Goal: Task Accomplishment & Management: Use online tool/utility

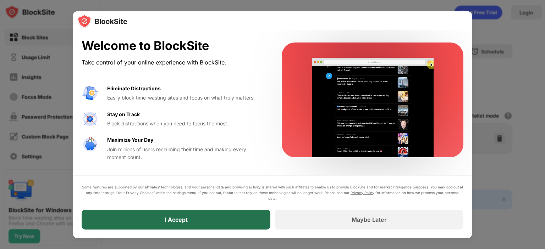
click at [195, 215] on div "I Accept" at bounding box center [176, 220] width 189 height 20
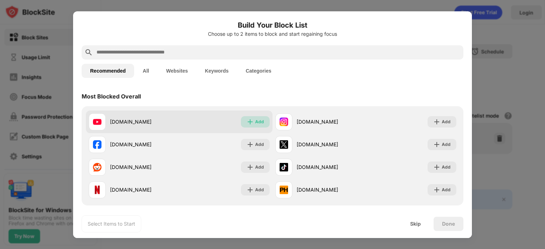
click at [247, 118] on img at bounding box center [250, 121] width 7 height 7
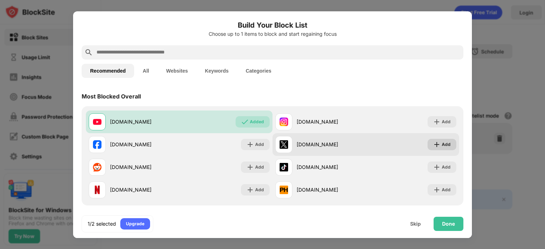
click at [433, 143] on img at bounding box center [436, 144] width 7 height 7
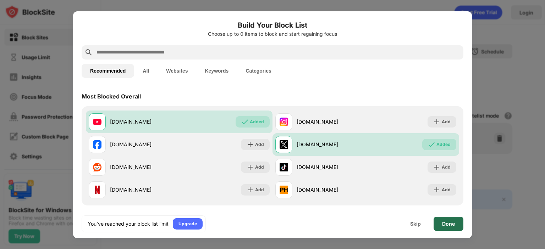
click at [446, 229] on div "Done" at bounding box center [449, 224] width 30 height 14
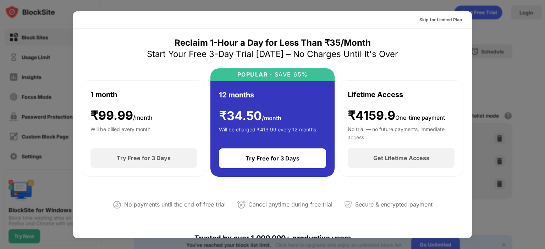
click at [500, 21] on div at bounding box center [272, 124] width 545 height 249
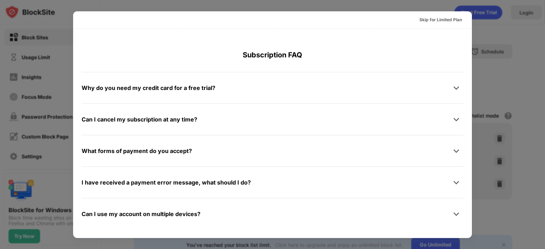
scroll to position [332, 0]
